Goal: Task Accomplishment & Management: Use online tool/utility

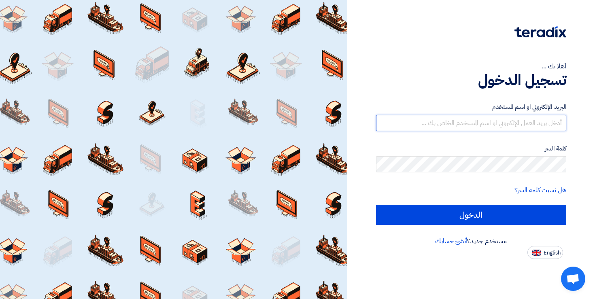
click at [463, 128] on input "text" at bounding box center [471, 123] width 191 height 16
type input "[EMAIL_ADDRESS][DOMAIN_NAME]"
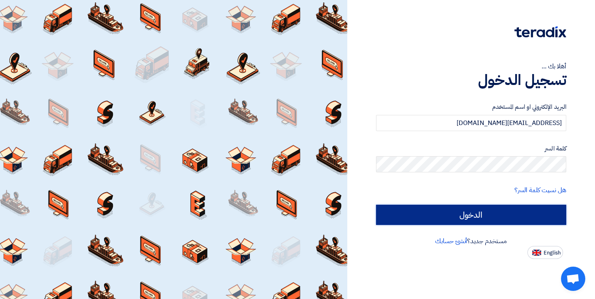
click at [495, 212] on input "الدخول" at bounding box center [471, 215] width 191 height 20
type input "Sign in"
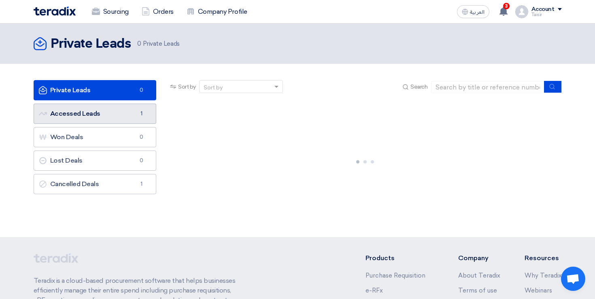
click at [129, 113] on link "Accessed Leads Accessed Leads 1" at bounding box center [95, 114] width 123 height 20
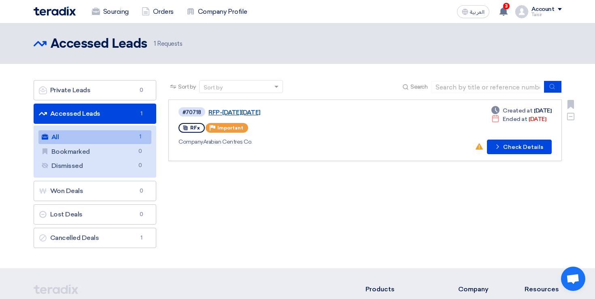
click at [259, 112] on link "RFP-[DATE][DATE]" at bounding box center [309, 112] width 202 height 7
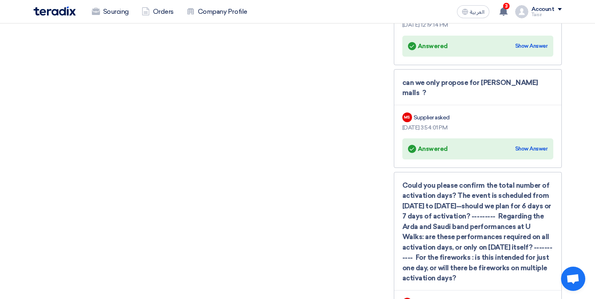
scroll to position [887, 0]
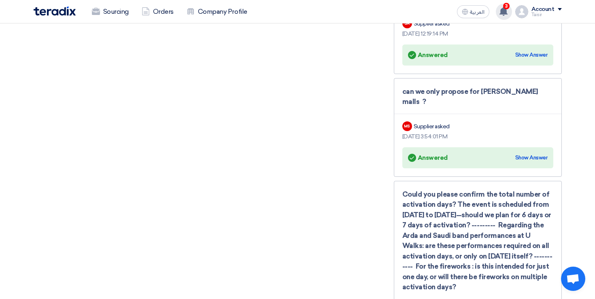
click at [506, 7] on span "3" at bounding box center [506, 6] width 6 height 6
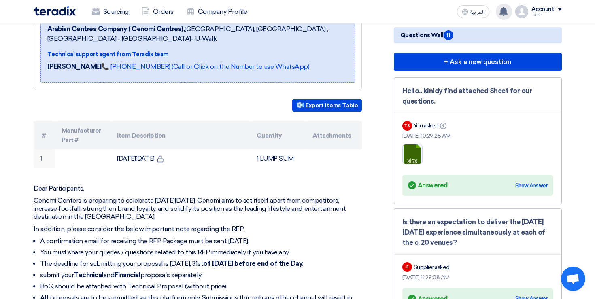
scroll to position [153, 0]
